Goal: Information Seeking & Learning: Learn about a topic

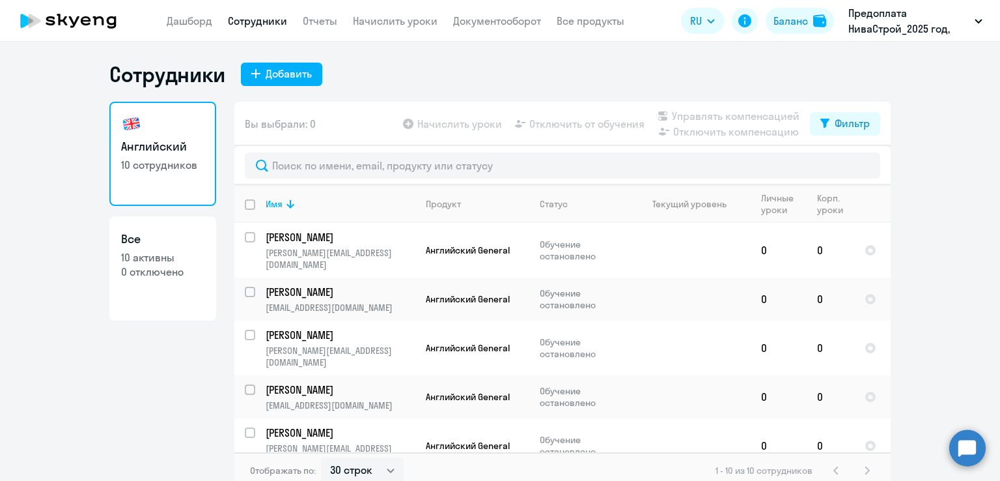
select select "30"
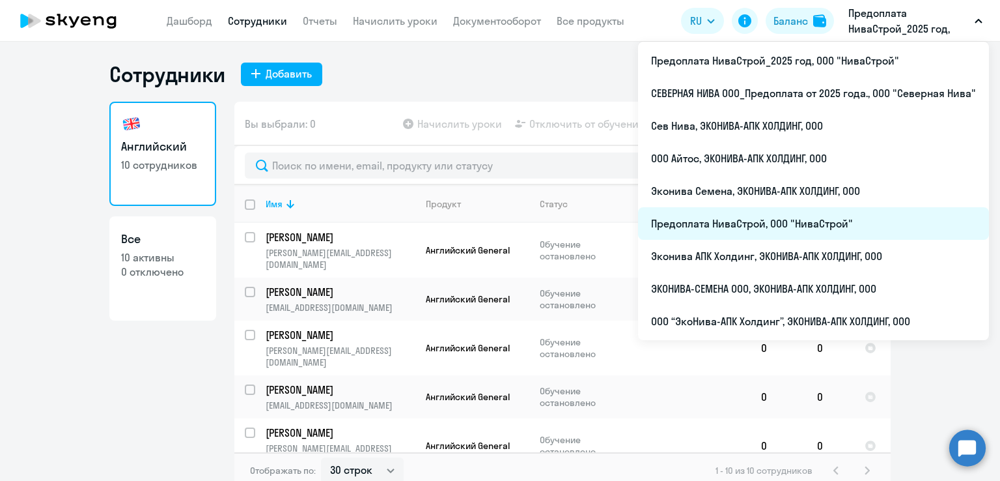
click at [730, 232] on li "Предоплата НиваСтрой, ООО "НиваСтрой"" at bounding box center [813, 223] width 351 height 33
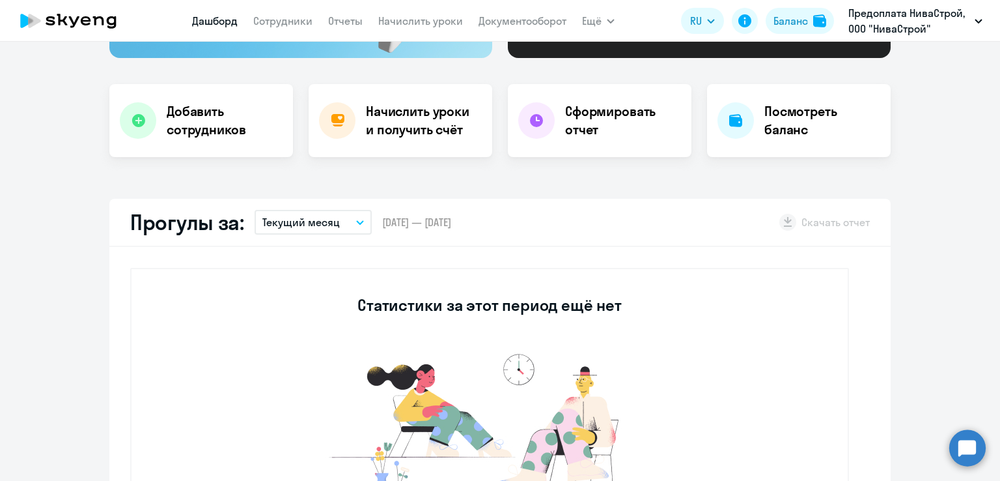
scroll to position [130, 0]
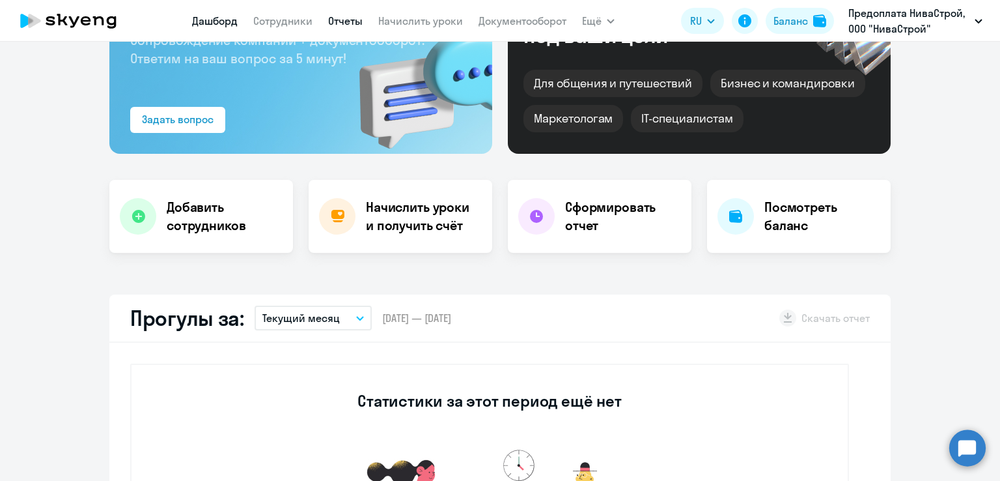
select select "30"
click at [280, 19] on link "Сотрудники" at bounding box center [282, 20] width 59 height 13
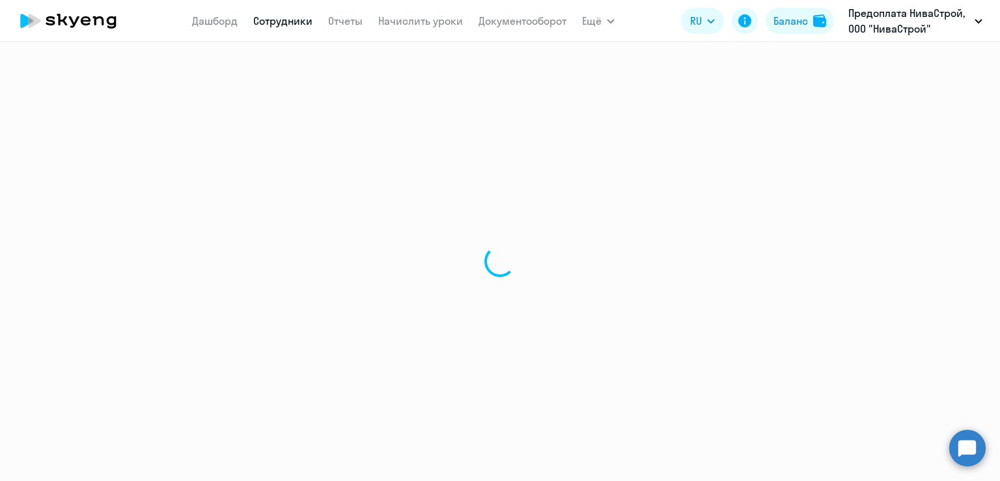
select select "30"
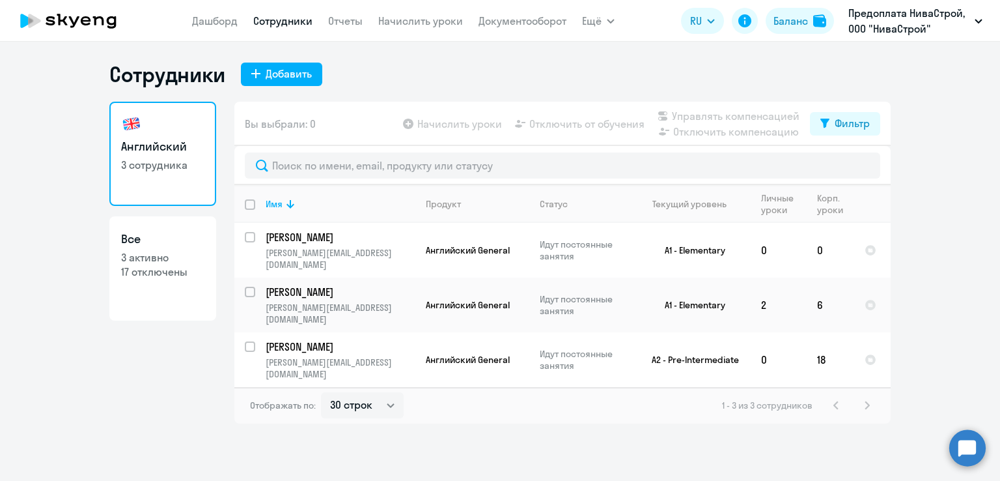
click at [871, 397] on div "1 - 3 из 3 сотрудников" at bounding box center [798, 405] width 153 height 16
click at [175, 293] on link "Все 3 активно 17 отключены" at bounding box center [162, 268] width 107 height 104
select select "30"
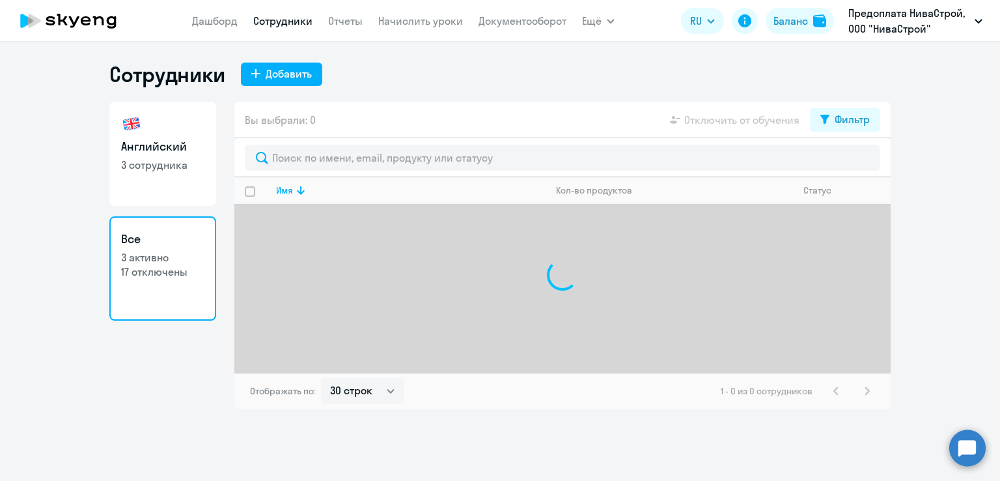
click at [171, 147] on h3 "Английский" at bounding box center [162, 146] width 83 height 17
select select "30"
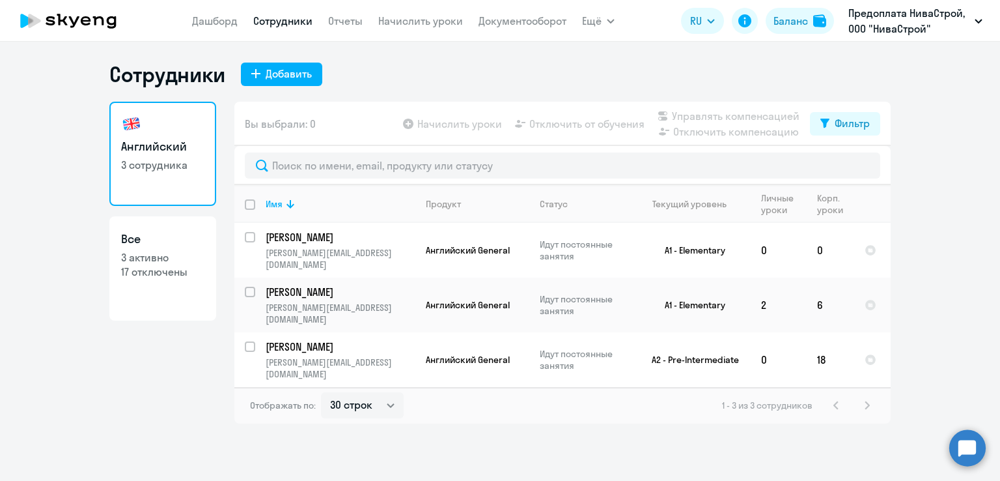
click at [162, 289] on link "Все 3 активно 17 отключены" at bounding box center [162, 268] width 107 height 104
select select "30"
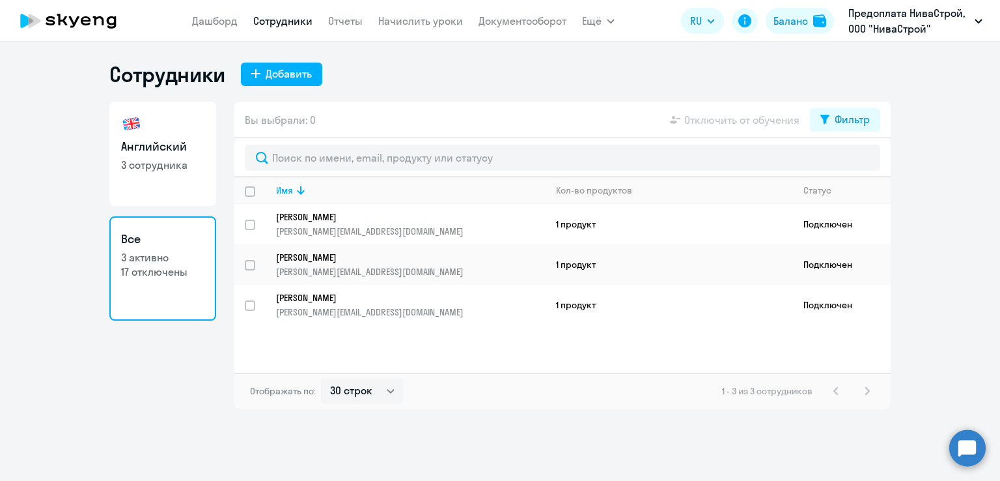
click at [160, 151] on h3 "Английский" at bounding box center [162, 146] width 83 height 17
select select "30"
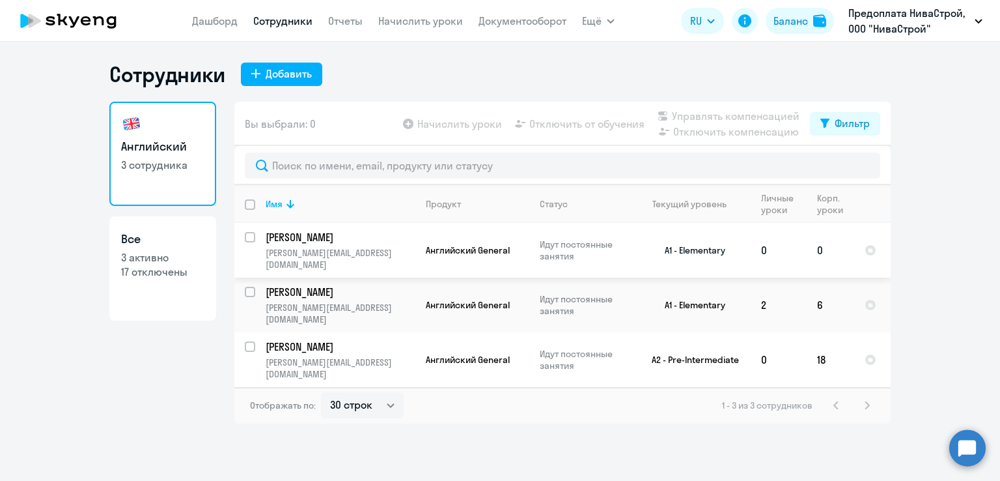
click at [324, 261] on p "[PERSON_NAME][EMAIL_ADDRESS][DOMAIN_NAME]" at bounding box center [340, 258] width 149 height 23
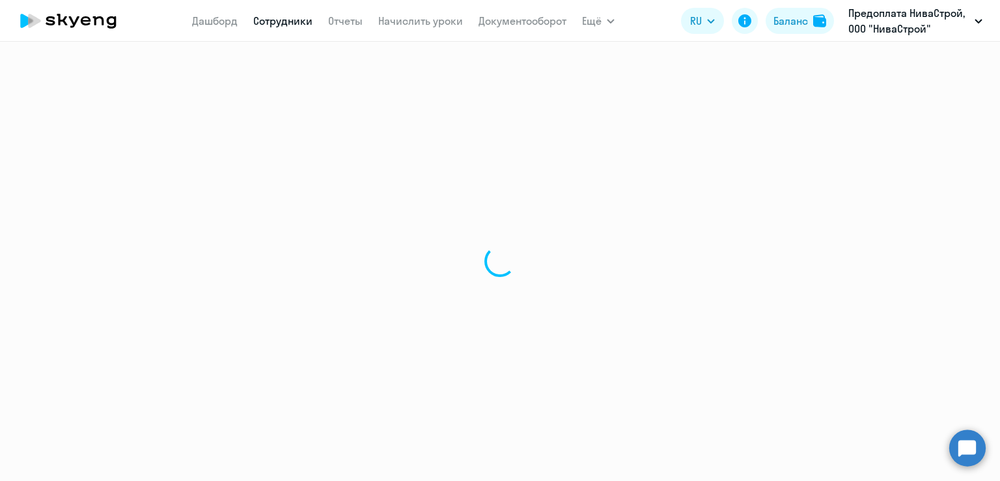
select select "english"
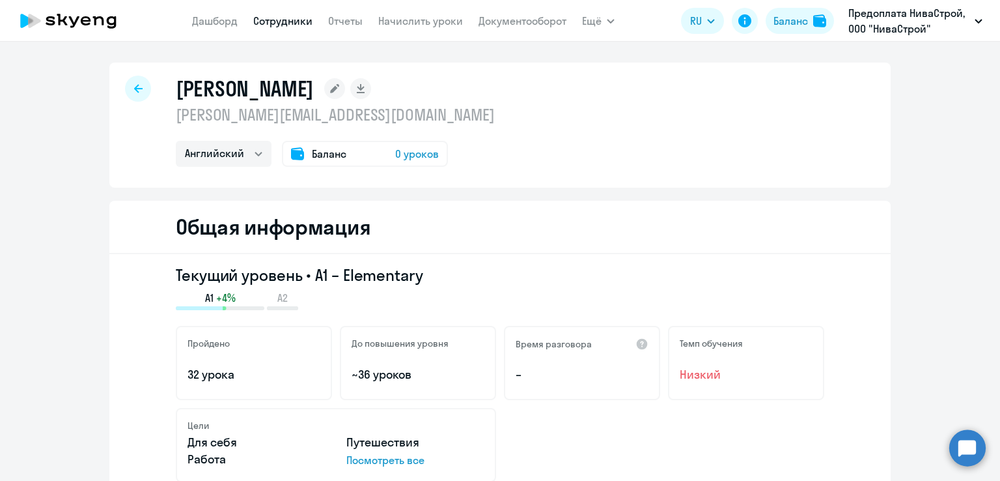
click at [128, 100] on div at bounding box center [138, 89] width 26 height 26
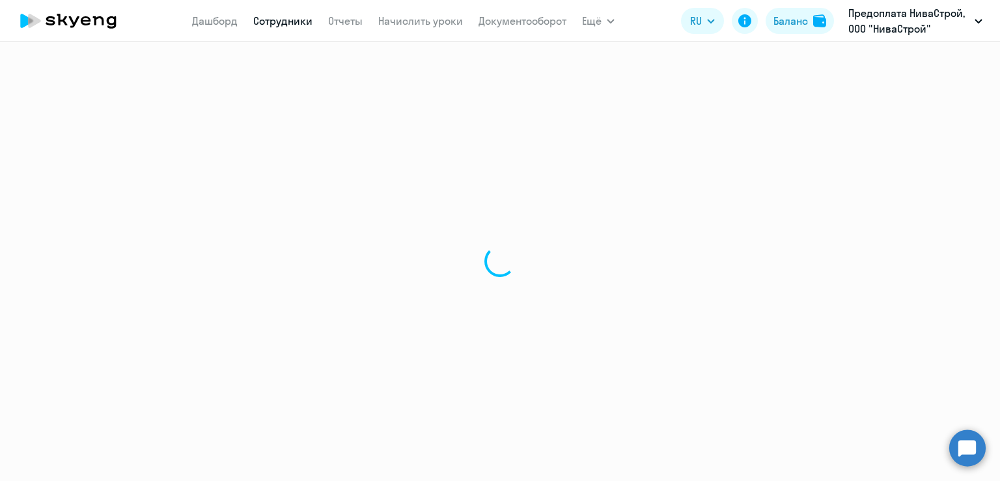
select select "30"
